Goal: Task Accomplishment & Management: Complete application form

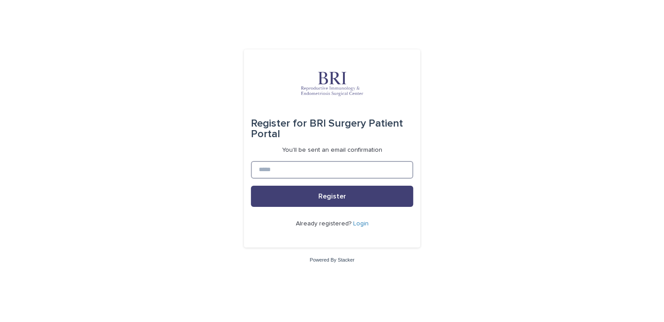
click at [277, 172] on input at bounding box center [332, 170] width 162 height 18
type input "**********"
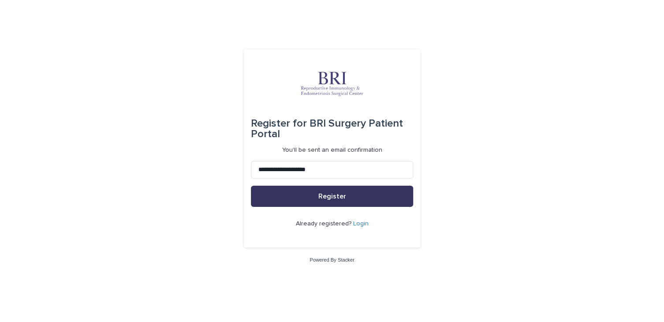
click at [306, 197] on button "Register" at bounding box center [332, 196] width 162 height 21
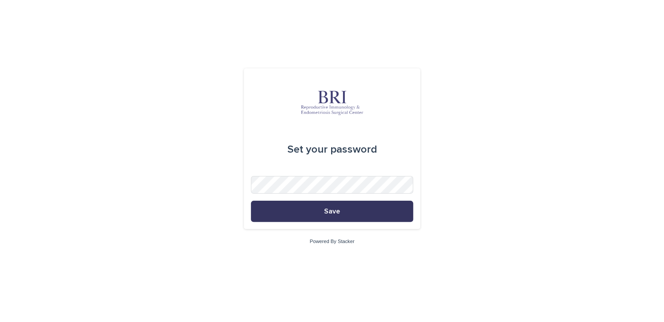
click at [314, 218] on button "Save" at bounding box center [332, 211] width 162 height 21
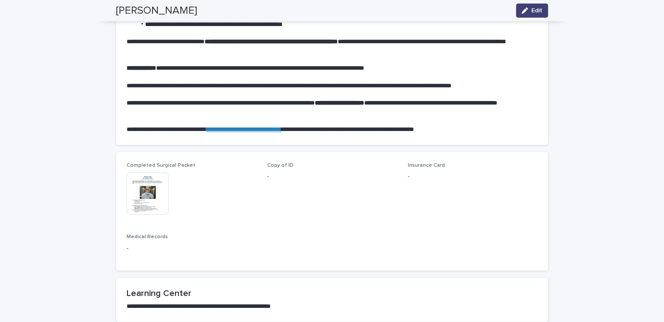
scroll to position [502, 0]
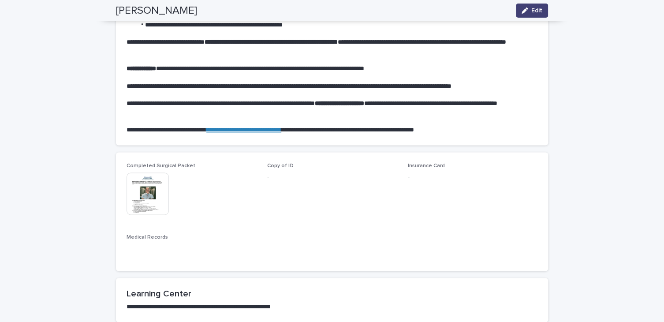
click at [154, 170] on div "Completed Surgical Packet This file cannot be opened Download File" at bounding box center [192, 193] width 130 height 61
click at [278, 167] on span "Copy of ID" at bounding box center [280, 165] width 26 height 5
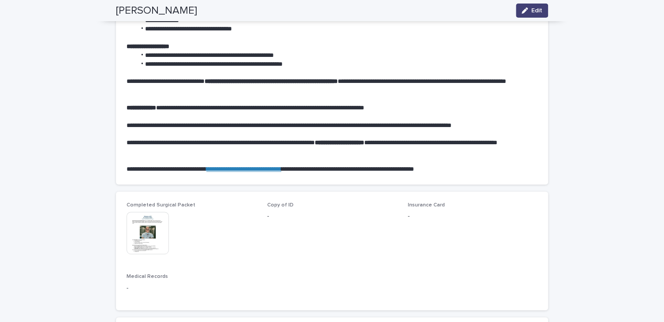
scroll to position [461, 0]
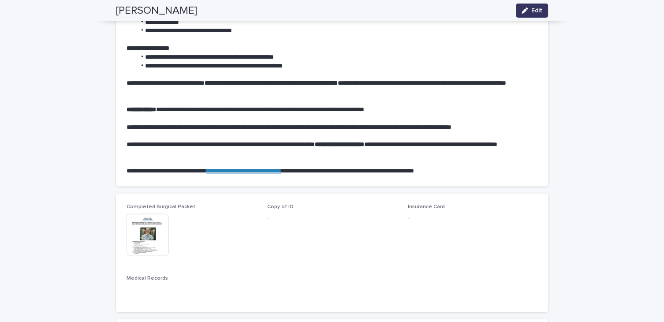
click at [527, 12] on div "button" at bounding box center [527, 10] width 10 height 6
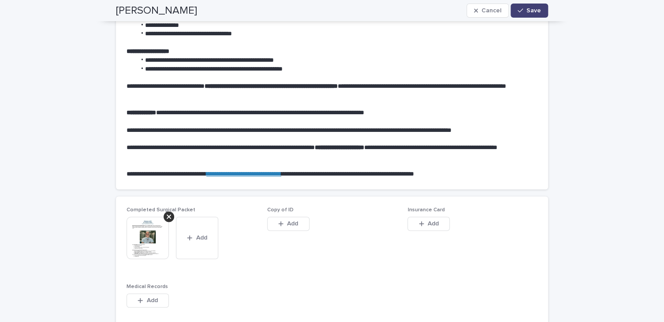
scroll to position [467, 0]
click at [287, 225] on span "Add" at bounding box center [292, 223] width 11 height 6
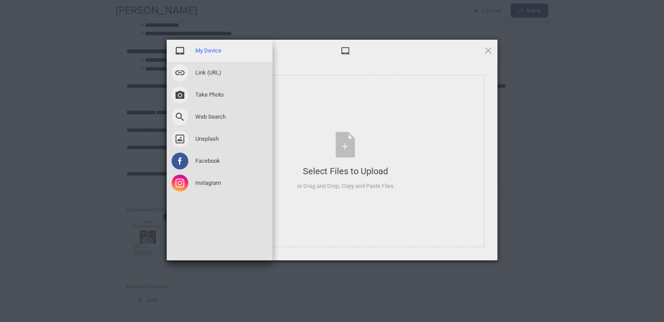
click at [205, 51] on span "My Device" at bounding box center [208, 51] width 26 height 8
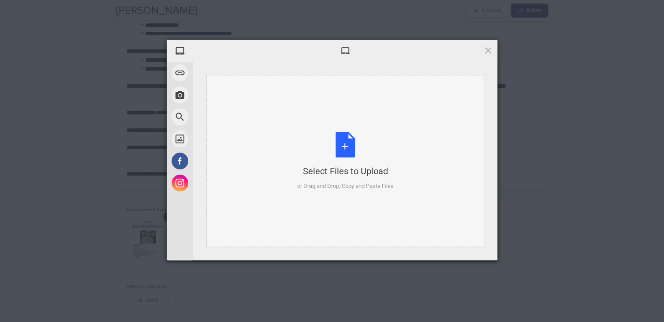
click at [346, 152] on div "Select Files to Upload or Drag and Drop, Copy and Paste Files" at bounding box center [345, 161] width 97 height 59
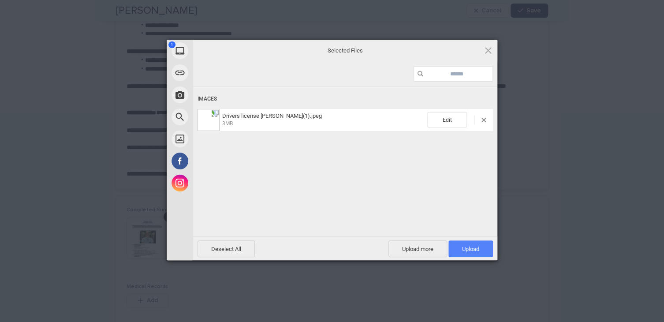
click at [476, 250] on span "Upload 1" at bounding box center [470, 249] width 17 height 7
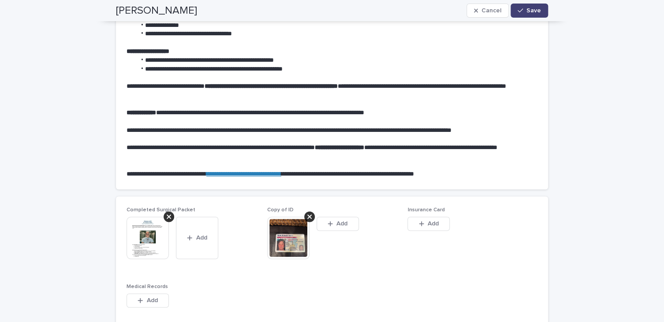
type textarea "**********"
click at [432, 223] on span "Add" at bounding box center [433, 223] width 11 height 6
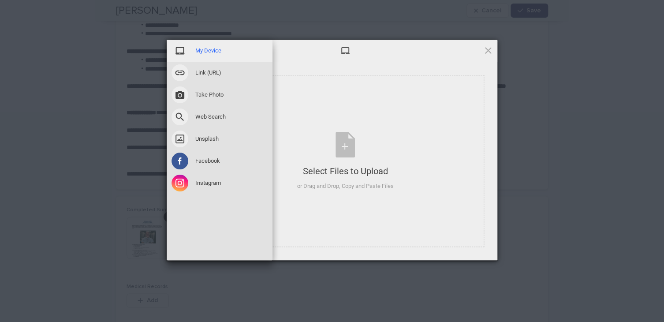
click at [212, 47] on span "My Device" at bounding box center [208, 51] width 26 height 8
click at [210, 51] on span "My Device" at bounding box center [208, 51] width 26 height 8
click at [199, 52] on span "My Device" at bounding box center [208, 51] width 26 height 8
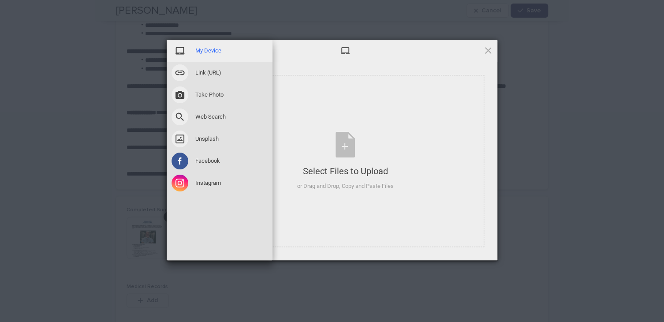
click at [206, 52] on span "My Device" at bounding box center [208, 51] width 26 height 8
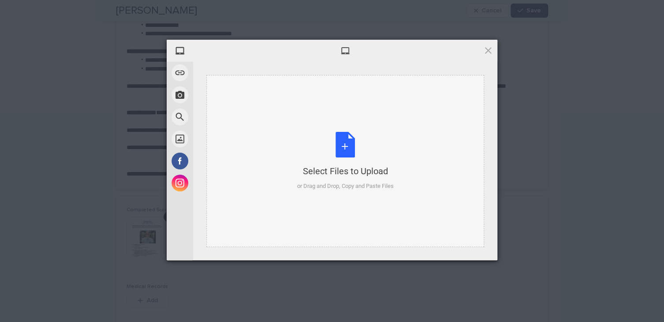
click at [343, 149] on div "Select Files to Upload or Drag and Drop, Copy and Paste Files" at bounding box center [345, 161] width 97 height 59
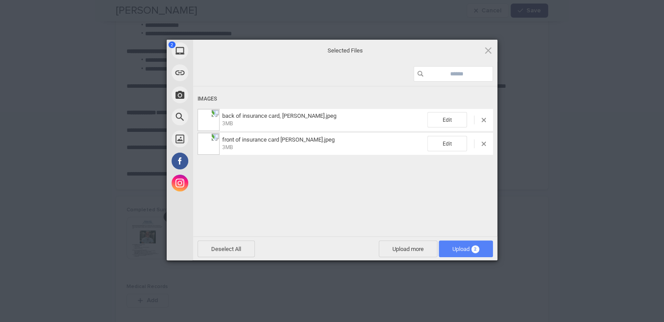
click at [462, 250] on span "Upload 2" at bounding box center [465, 249] width 27 height 7
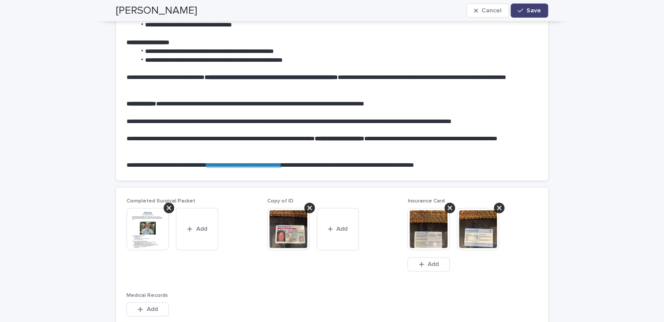
type textarea "**********"
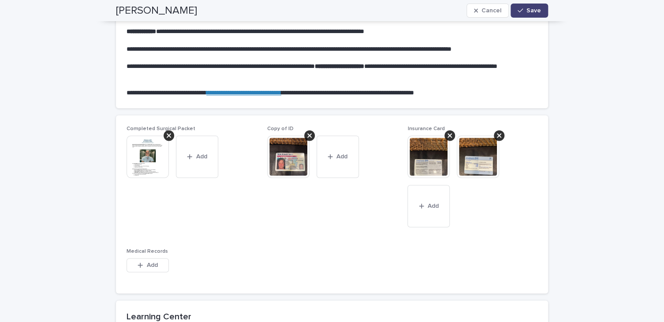
scroll to position [601, 0]
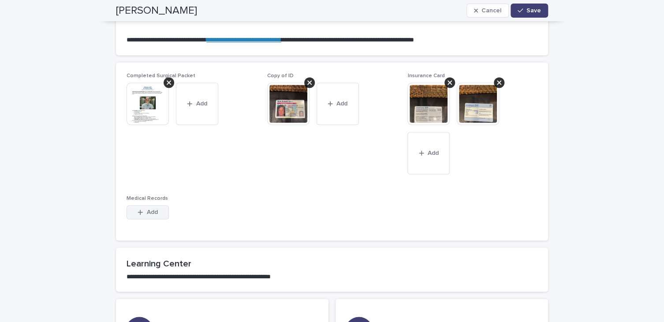
click at [139, 208] on button "Add" at bounding box center [148, 212] width 42 height 14
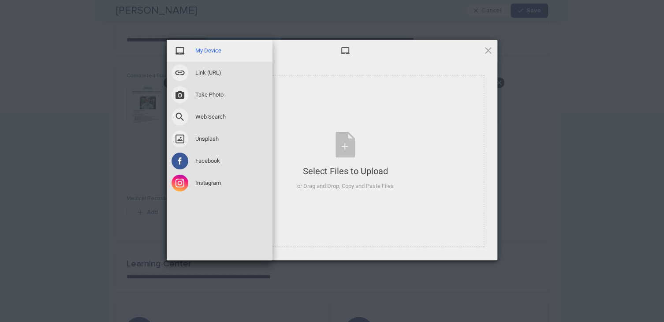
click at [206, 50] on span "My Device" at bounding box center [208, 51] width 26 height 8
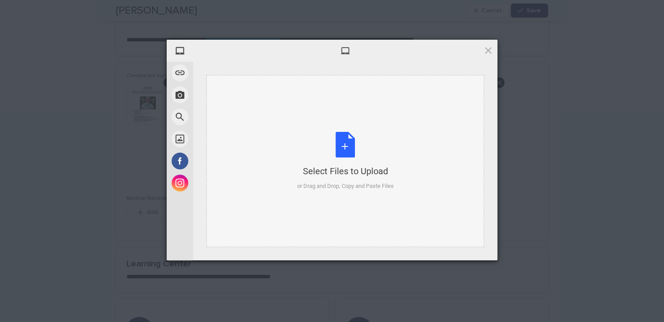
click at [344, 147] on div "Select Files to Upload or Drag and Drop, Copy and Paste Files" at bounding box center [345, 161] width 97 height 59
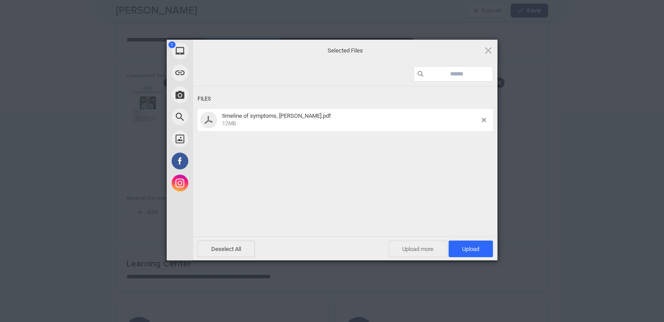
click at [421, 249] on span "Upload more" at bounding box center [418, 248] width 59 height 17
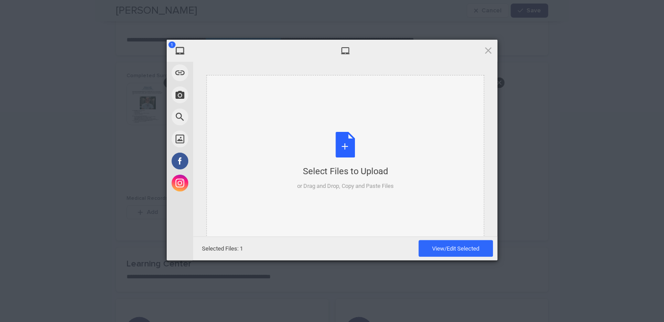
click at [346, 146] on div "Select Files to Upload or Drag and Drop, Copy and Paste Files" at bounding box center [345, 161] width 97 height 59
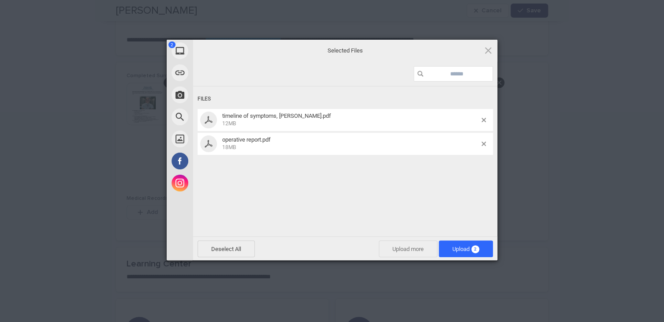
click at [413, 252] on span "Upload more" at bounding box center [408, 248] width 59 height 17
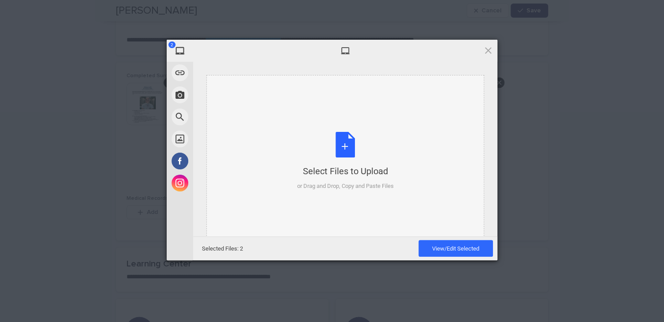
click at [346, 145] on div "Select Files to Upload or Drag and Drop, Copy and Paste Files" at bounding box center [345, 161] width 97 height 59
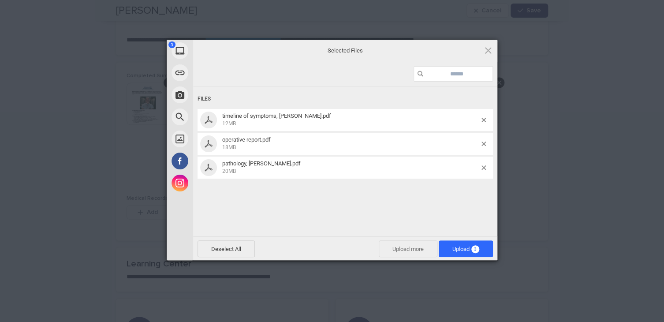
click at [409, 256] on span "Upload more" at bounding box center [408, 248] width 59 height 17
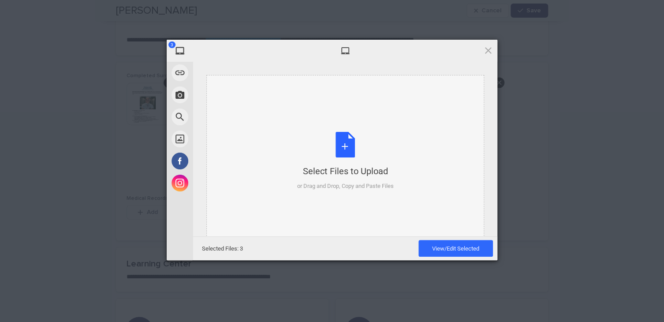
click at [347, 146] on div "Select Files to Upload or Drag and Drop, Copy and Paste Files" at bounding box center [345, 161] width 97 height 59
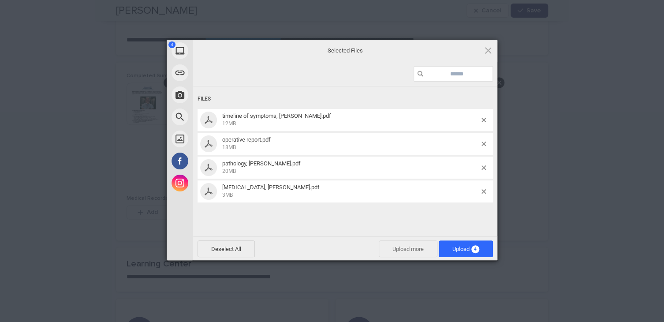
click at [410, 250] on span "Upload more" at bounding box center [408, 248] width 59 height 17
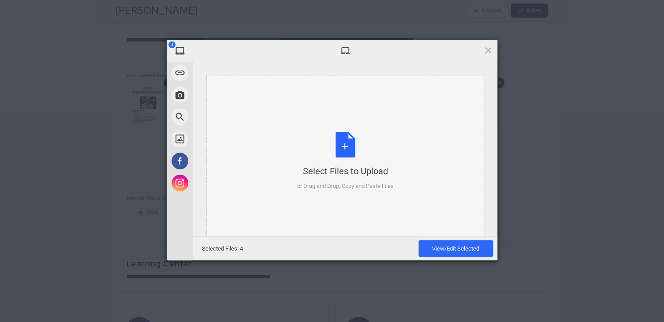
click at [349, 145] on div "Select Files to Upload or Drag and Drop, Copy and Paste Files" at bounding box center [345, 161] width 97 height 59
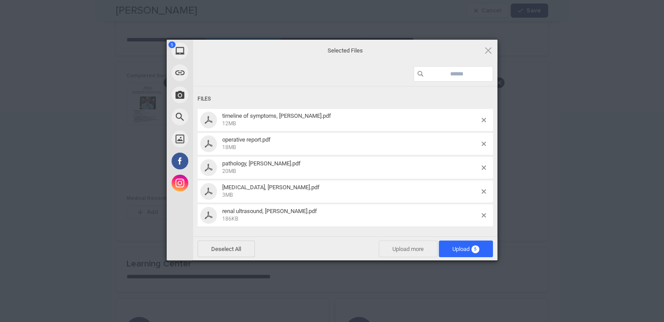
click at [415, 249] on span "Upload more" at bounding box center [408, 248] width 59 height 17
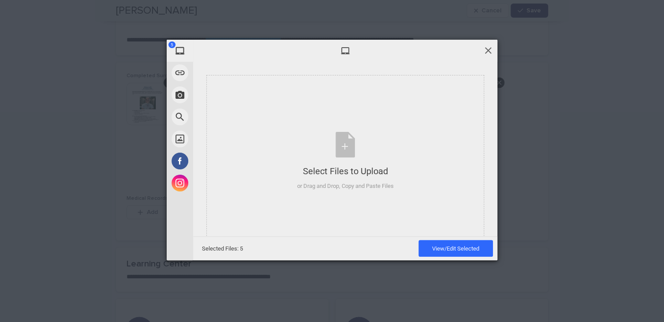
click at [488, 52] on span at bounding box center [488, 50] width 10 height 10
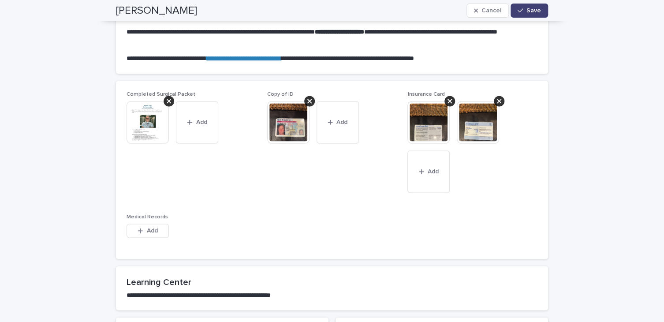
scroll to position [582, 0]
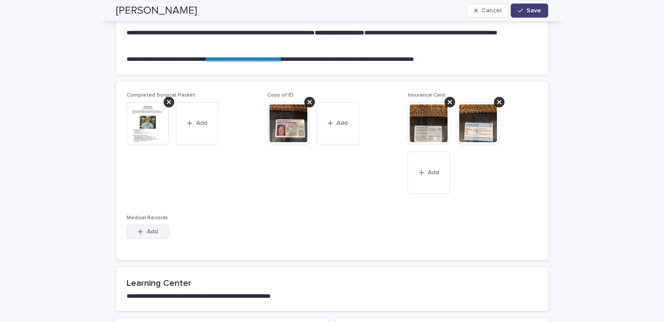
click at [147, 227] on button "Add" at bounding box center [148, 231] width 42 height 14
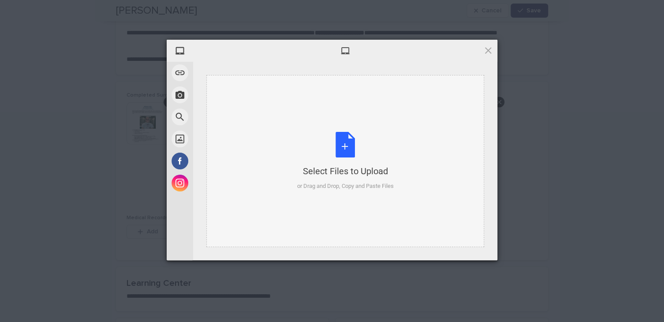
click at [344, 146] on div "Select Files to Upload or Drag and Drop, Copy and Paste Files" at bounding box center [345, 161] width 97 height 59
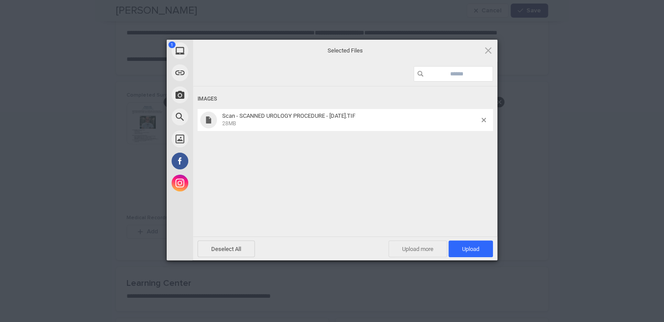
click at [429, 249] on span "Upload more" at bounding box center [418, 248] width 59 height 17
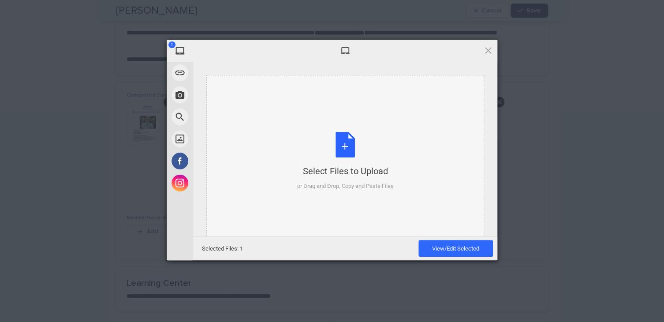
click at [350, 147] on div "Select Files to Upload or Drag and Drop, Copy and Paste Files" at bounding box center [345, 161] width 97 height 59
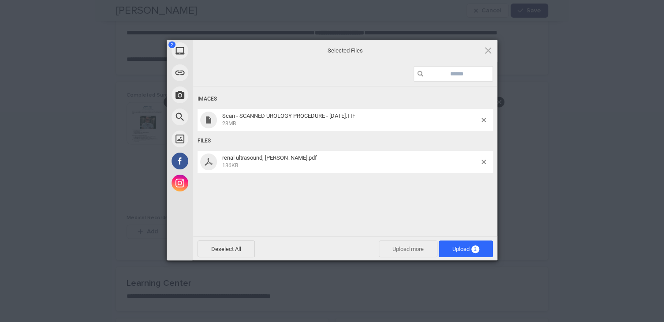
click at [406, 250] on span "Upload more" at bounding box center [408, 248] width 59 height 17
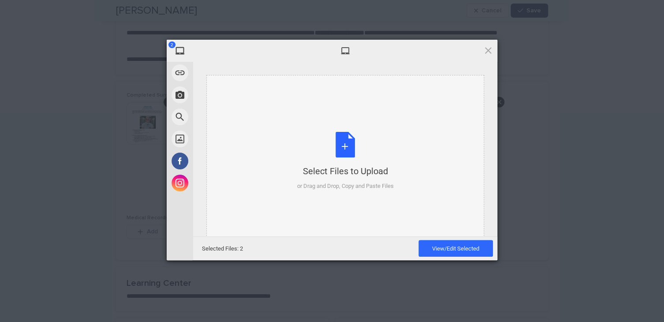
click at [346, 146] on div "Select Files to Upload or Drag and Drop, Copy and Paste Files" at bounding box center [345, 161] width 97 height 59
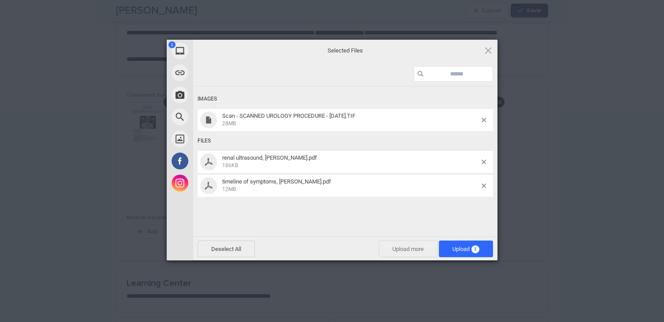
click at [410, 249] on span "Upload more" at bounding box center [408, 248] width 59 height 17
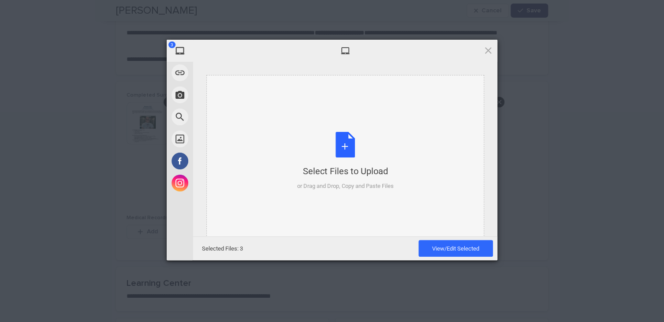
click at [345, 146] on div "Select Files to Upload or Drag and Drop, Copy and Paste Files" at bounding box center [345, 161] width 97 height 59
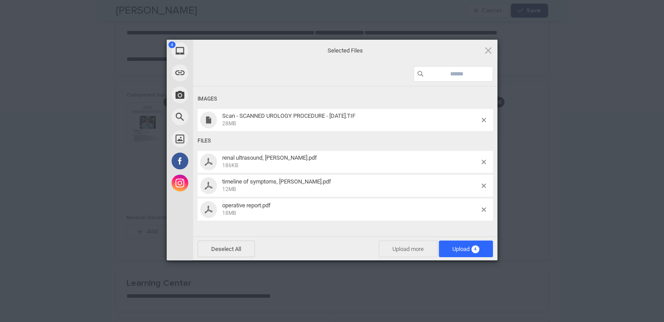
click at [413, 249] on span "Upload more" at bounding box center [408, 248] width 59 height 17
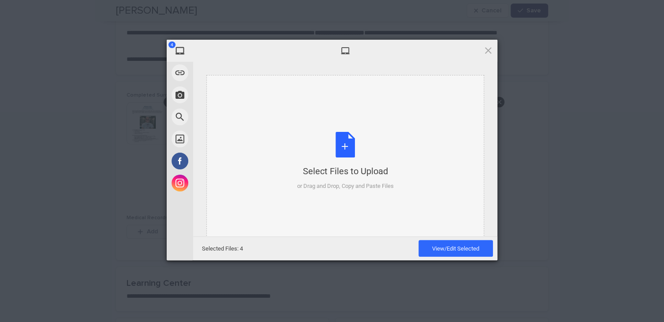
click at [345, 145] on div "Select Files to Upload or Drag and Drop, Copy and Paste Files" at bounding box center [345, 161] width 97 height 59
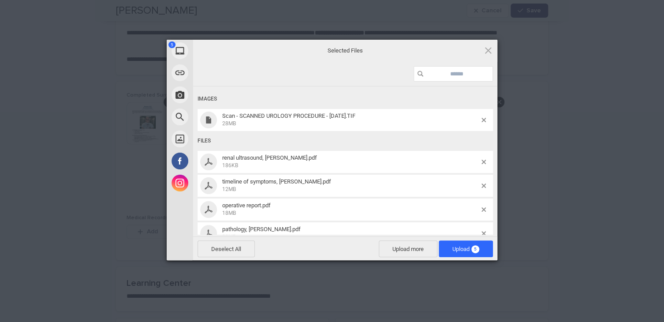
scroll to position [16, 0]
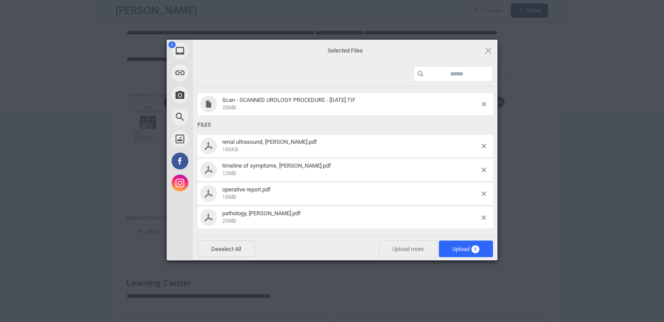
click at [407, 247] on span "Upload more" at bounding box center [408, 248] width 59 height 17
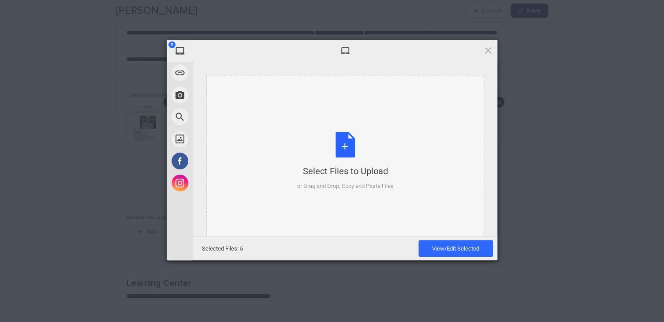
click at [347, 148] on div "Select Files to Upload or Drag and Drop, Copy and Paste Files" at bounding box center [345, 161] width 97 height 59
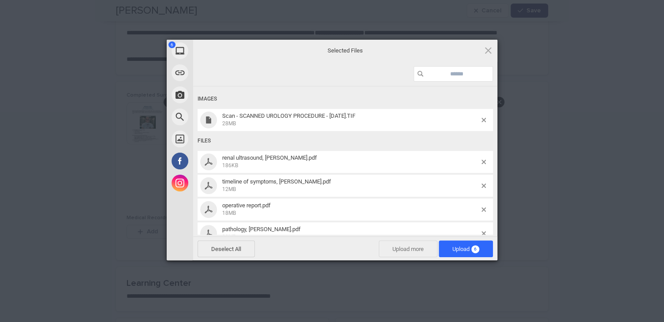
click at [408, 250] on span "Upload more" at bounding box center [408, 248] width 59 height 17
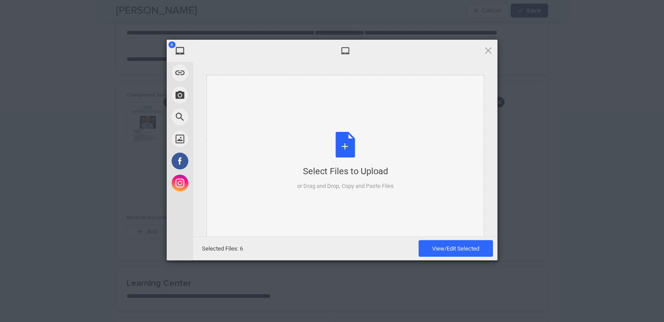
click at [343, 142] on div "Select Files to Upload or Drag and Drop, Copy and Paste Files" at bounding box center [345, 161] width 97 height 59
click at [436, 246] on span "View/Edit Selected" at bounding box center [455, 248] width 47 height 7
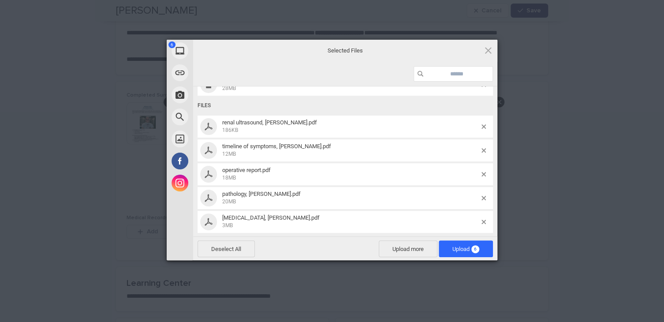
scroll to position [39, 0]
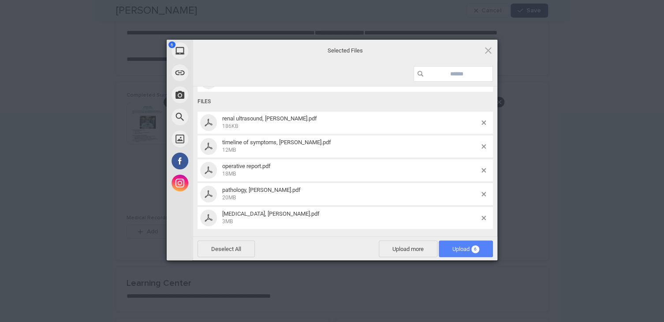
click at [454, 250] on span "Upload 6" at bounding box center [465, 249] width 27 height 7
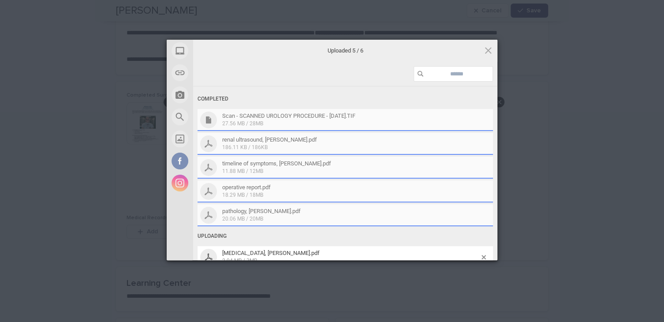
scroll to position [11, 0]
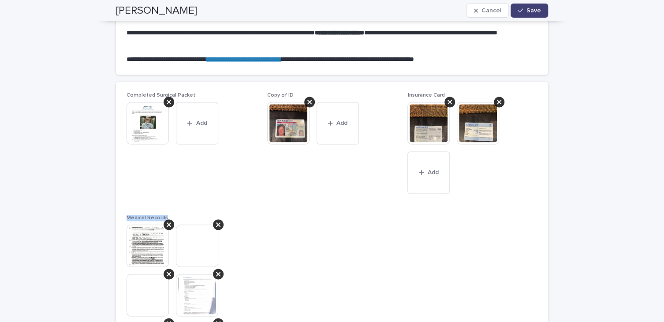
click at [494, 258] on div "Completed Surgical Packet This file cannot be opened Download File Add Copy of …" at bounding box center [332, 245] width 411 height 306
click at [494, 258] on div "Completed Surgical Packet This file cannot be opened Download File Add Copy of …" at bounding box center [332, 259] width 411 height 334
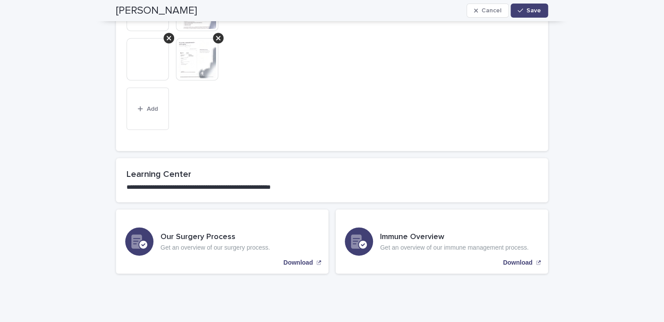
scroll to position [869, 0]
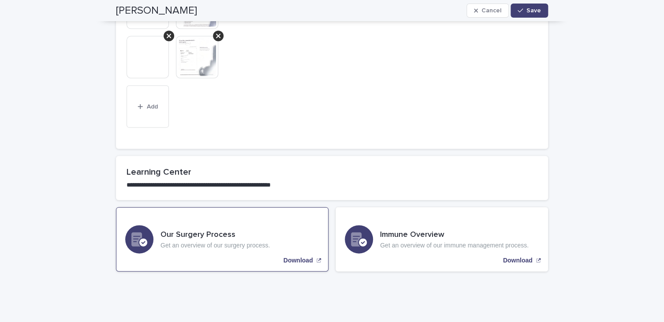
click at [302, 265] on div "Our Surgery Process Get an overview of our surgery process. Download" at bounding box center [222, 239] width 213 height 64
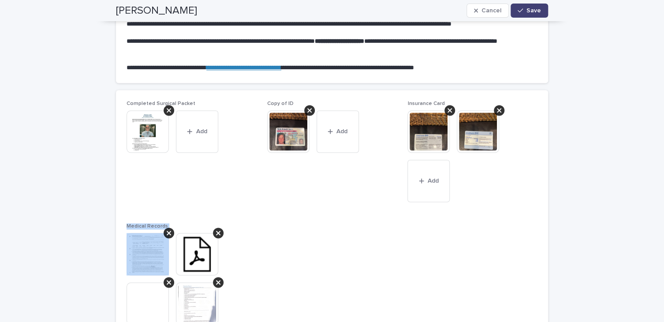
scroll to position [576, 0]
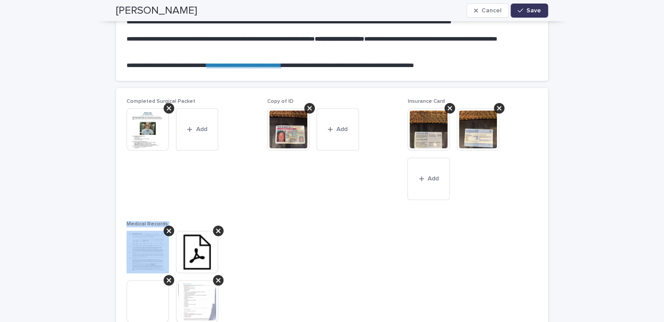
click at [535, 10] on span "Save" at bounding box center [534, 10] width 15 height 6
type textarea "**********"
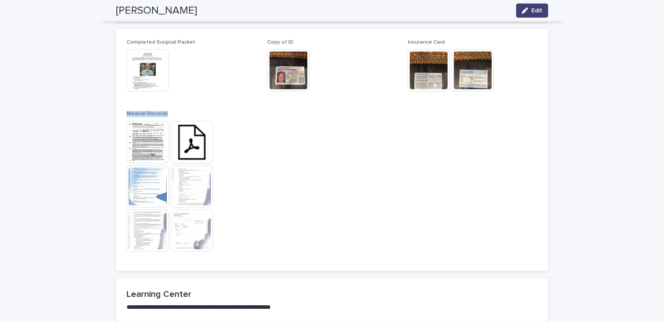
scroll to position [773, 0]
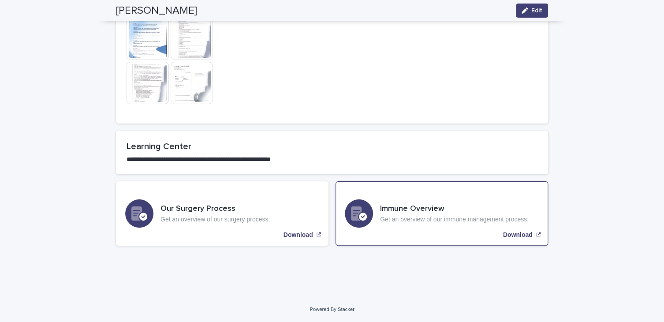
click at [509, 235] on p "Download" at bounding box center [518, 234] width 30 height 7
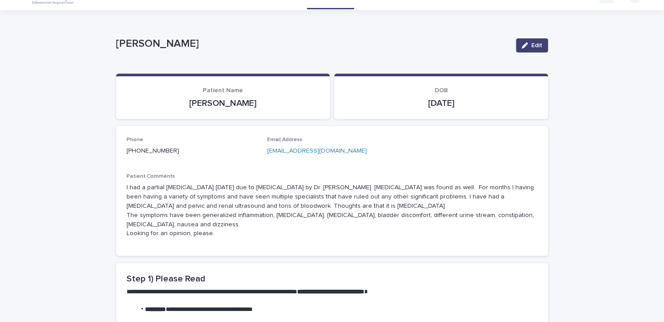
scroll to position [0, 0]
